Goal: Navigation & Orientation: Find specific page/section

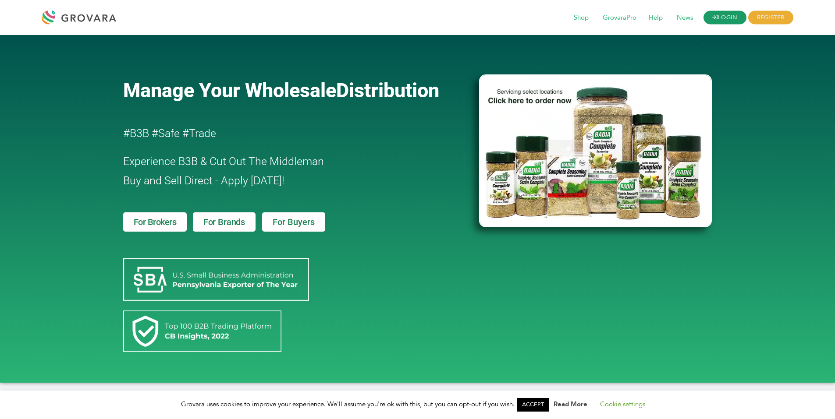
click at [731, 20] on link "LOGIN" at bounding box center [724, 18] width 43 height 14
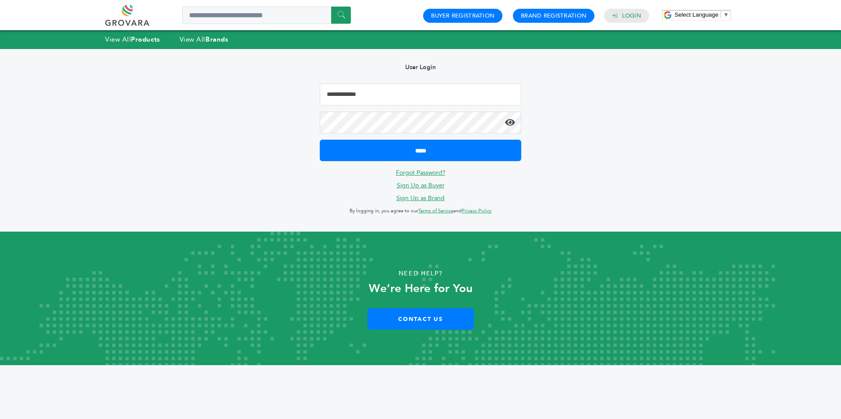
type input "**********"
click at [320, 140] on input "*****" at bounding box center [421, 150] width 202 height 21
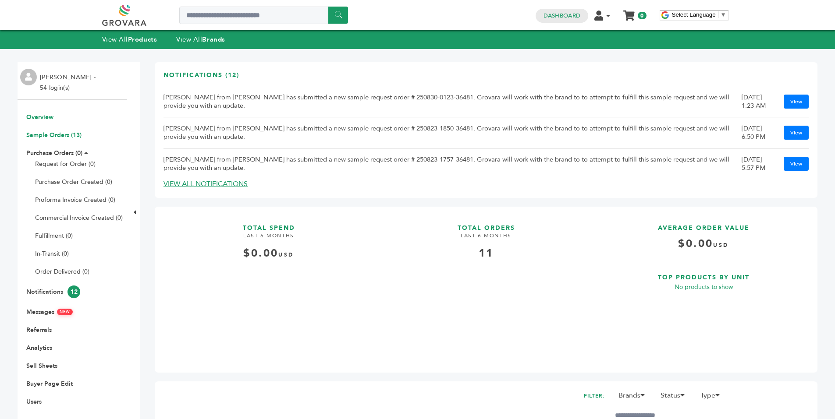
click at [62, 136] on link "Sample Orders (13)" at bounding box center [53, 135] width 55 height 8
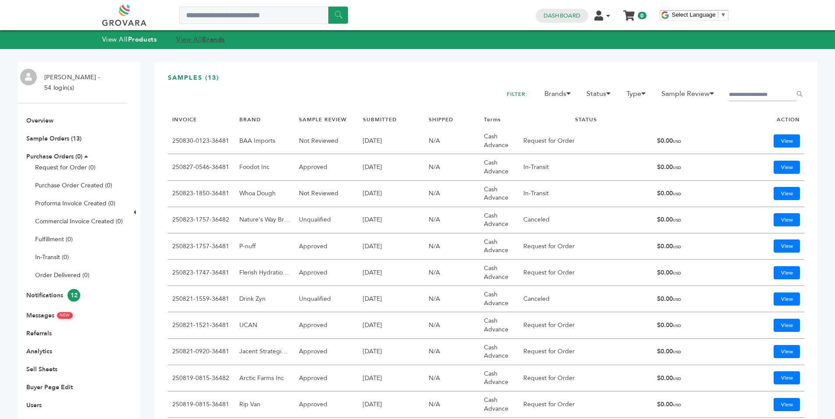
click at [204, 40] on link "View All Brands" at bounding box center [200, 39] width 49 height 9
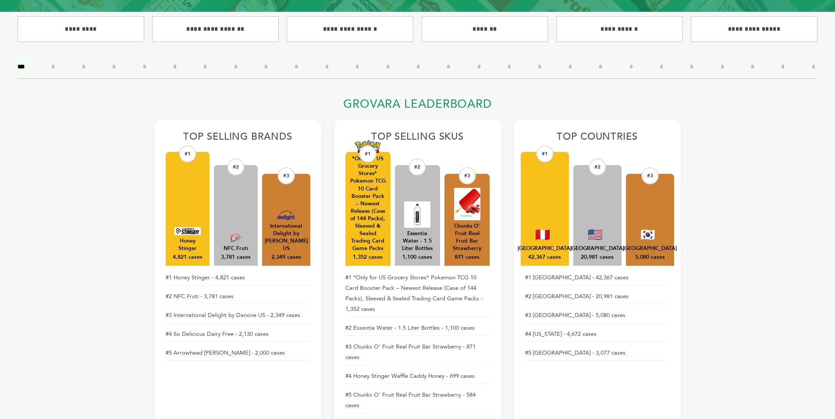
scroll to position [261, 0]
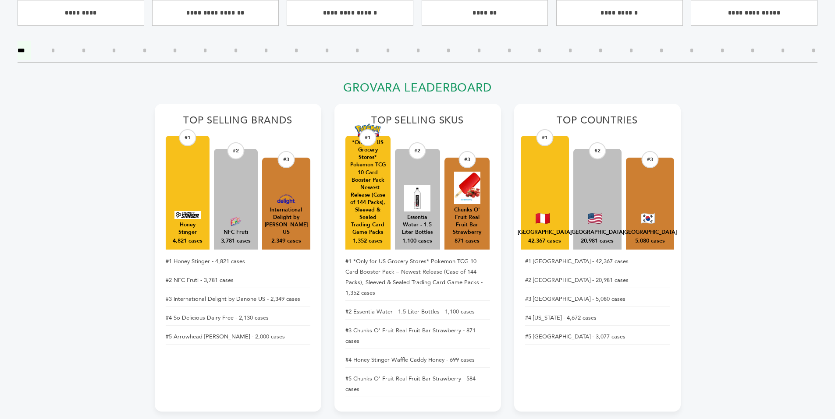
click at [247, 81] on h2 "Grovara Leaderboard" at bounding box center [418, 90] width 526 height 19
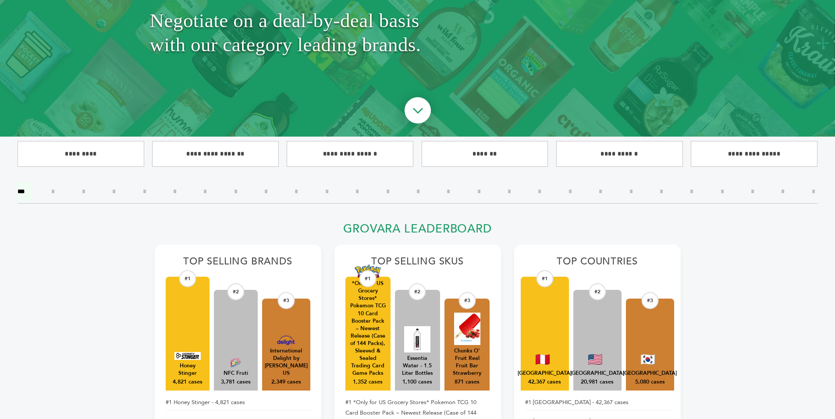
scroll to position [0, 0]
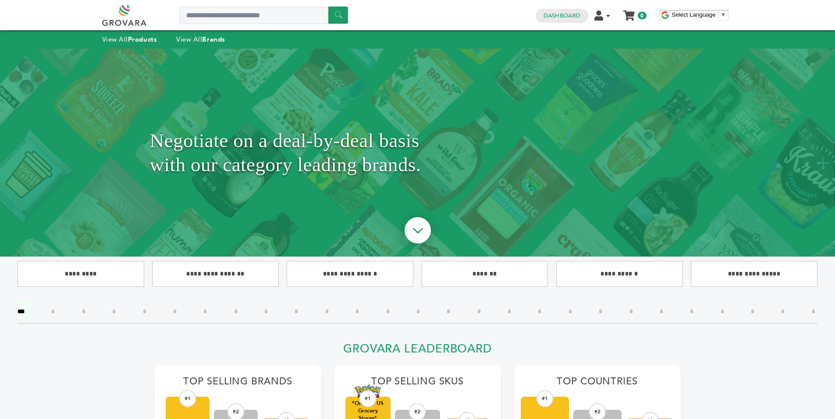
click at [127, 13] on link at bounding box center [134, 15] width 64 height 21
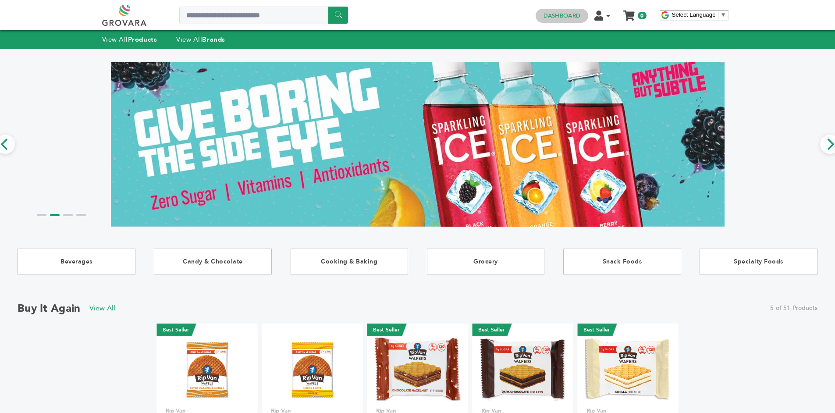
click at [559, 15] on link "Dashboard" at bounding box center [561, 16] width 37 height 8
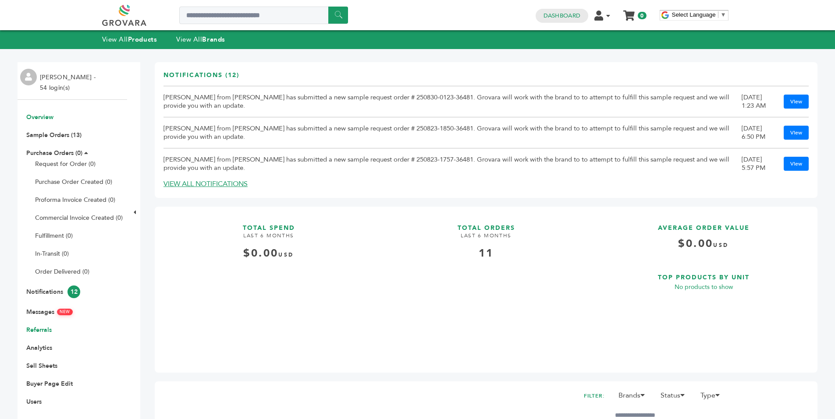
click at [37, 328] on link "Referrals" at bounding box center [38, 330] width 25 height 8
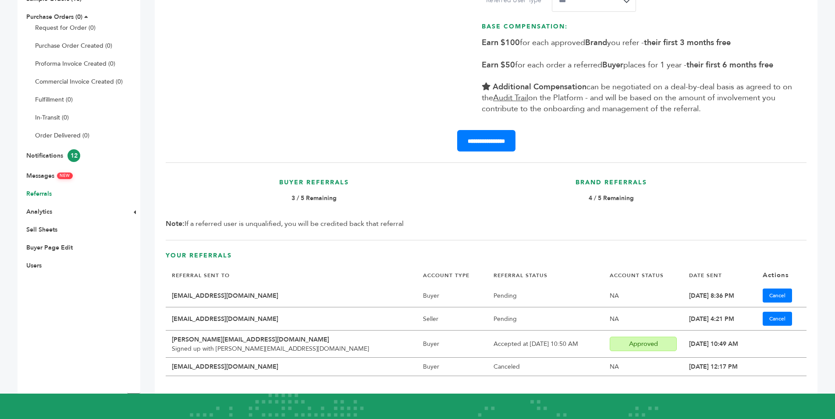
scroll to position [137, 0]
